Goal: Navigation & Orientation: Find specific page/section

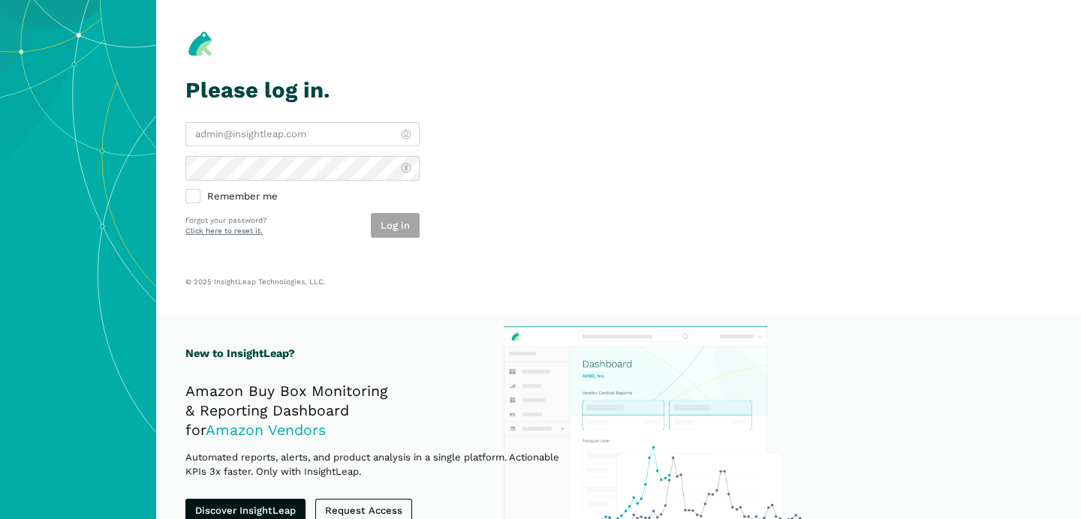
type input "[PERSON_NAME][EMAIL_ADDRESS][DOMAIN_NAME]"
click at [397, 211] on div "charlie@bestpethouse.com Remember me Log in Forgot your password? Click here to…" at bounding box center [302, 180] width 234 height 116
click at [397, 220] on button "Log in" at bounding box center [395, 225] width 49 height 25
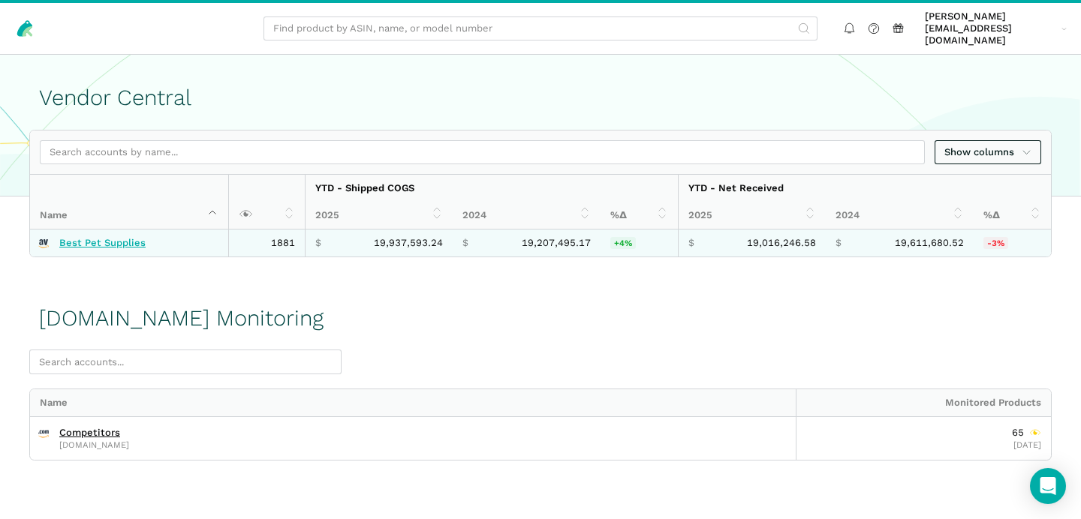
click at [93, 237] on link "Best Pet Supplies" at bounding box center [102, 243] width 86 height 12
